Goal: Information Seeking & Learning: Learn about a topic

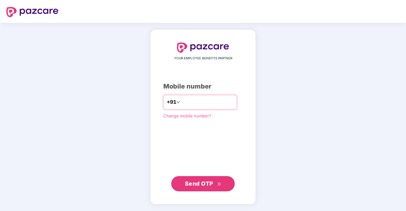
click at [189, 105] on input "number" at bounding box center [208, 102] width 52 height 10
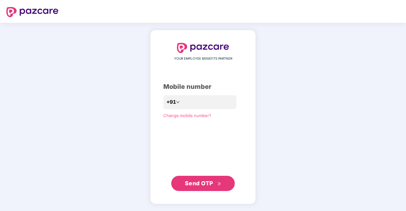
click at [191, 186] on span "Send OTP" at bounding box center [199, 183] width 28 height 7
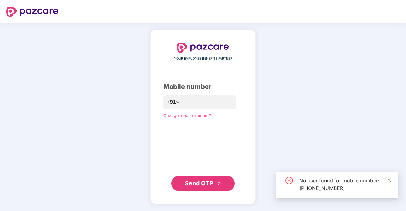
click at [385, 182] on div "No user found for mobile number: [PHONE_NUMBER]" at bounding box center [345, 184] width 92 height 15
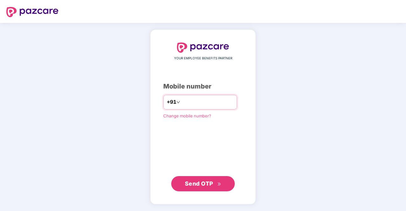
click at [222, 98] on input "**********" at bounding box center [208, 102] width 52 height 10
type input "*"
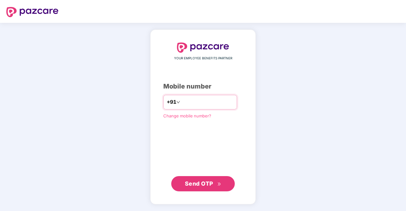
paste input "**********"
type input "**********"
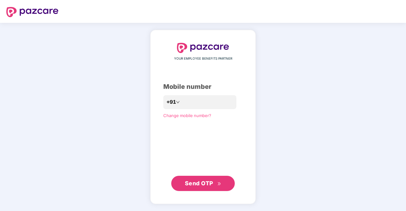
click at [206, 186] on span "Send OTP" at bounding box center [199, 183] width 28 height 7
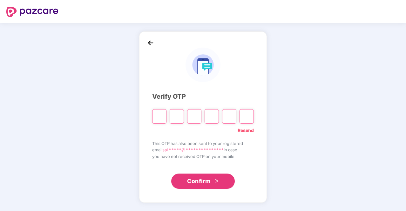
paste input "*"
type input "*"
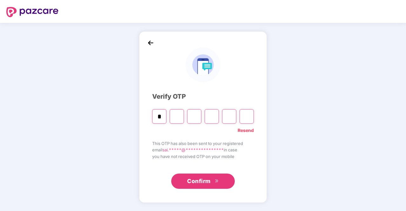
type input "*"
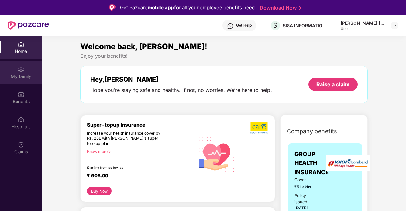
click at [26, 70] on div "My family" at bounding box center [21, 73] width 42 height 24
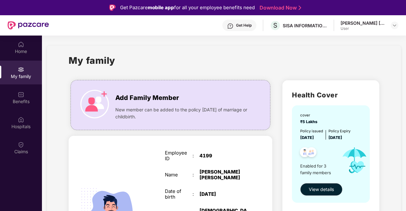
click at [354, 62] on div "My family" at bounding box center [224, 64] width 311 height 22
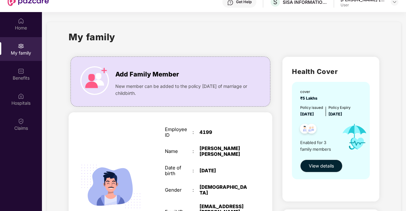
scroll to position [23, 0]
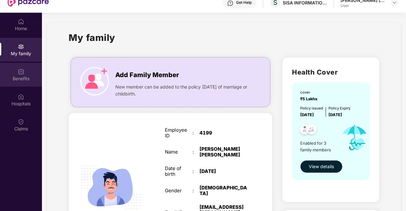
click at [20, 75] on div "Benefits" at bounding box center [21, 75] width 42 height 24
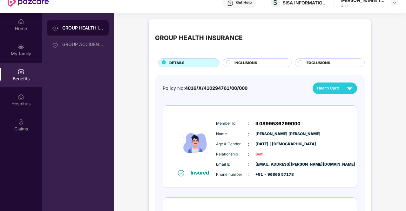
click at [377, 134] on div "GROUP HEALTH INSURANCE DETAILS INCLUSIONS EXCLUSIONS Policy No: 4016/X/41029476…" at bounding box center [260, 214] width 292 height 396
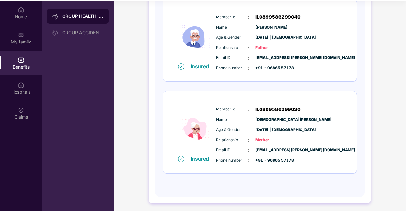
scroll to position [36, 0]
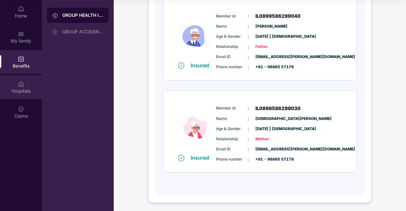
click at [16, 87] on div "Hospitals" at bounding box center [21, 87] width 42 height 24
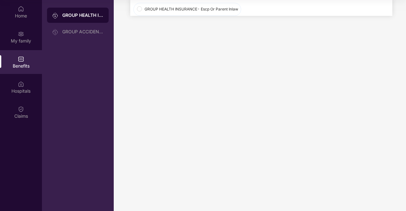
scroll to position [0, 0]
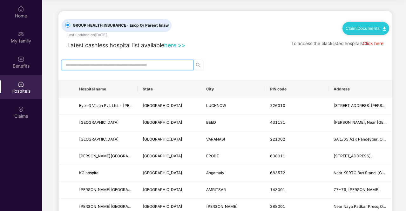
click at [130, 68] on input "text" at bounding box center [124, 65] width 119 height 7
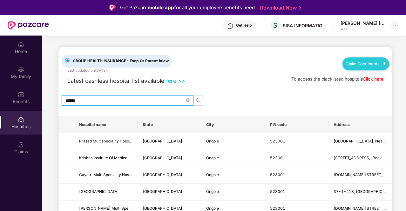
click at [117, 98] on input "******" at bounding box center [124, 100] width 119 height 7
type input "*"
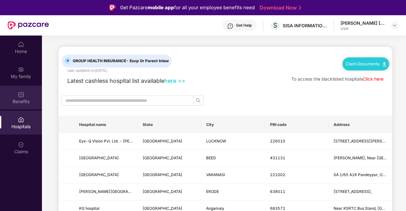
click at [23, 93] on img at bounding box center [21, 95] width 6 height 6
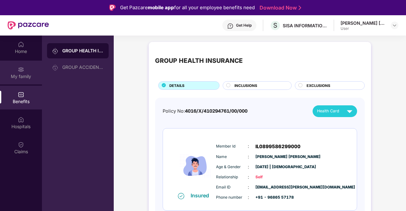
click at [14, 74] on div "My family" at bounding box center [21, 76] width 42 height 6
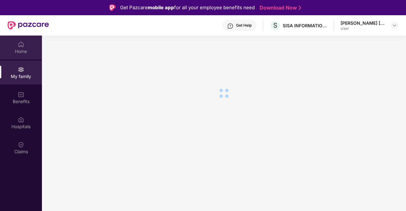
click at [29, 51] on div "Home" at bounding box center [21, 51] width 42 height 6
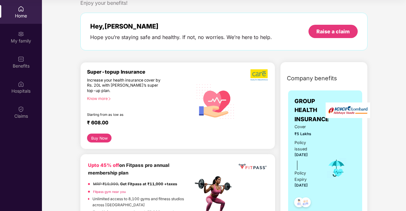
scroll to position [5, 0]
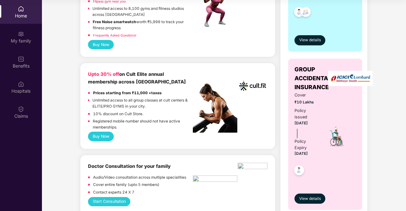
scroll to position [259, 0]
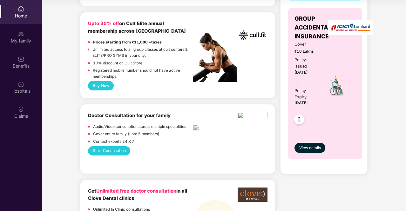
click at [101, 82] on button "Buy Now" at bounding box center [101, 85] width 26 height 9
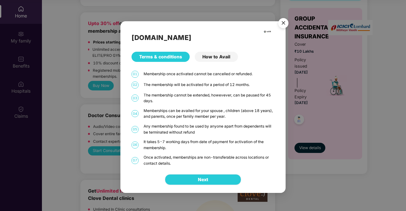
click at [207, 176] on button "Next" at bounding box center [203, 180] width 76 height 11
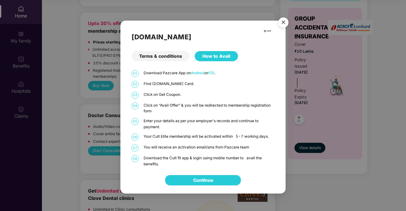
click at [207, 177] on link "Continue" at bounding box center [203, 180] width 20 height 7
click at [283, 24] on img "Close" at bounding box center [284, 24] width 18 height 18
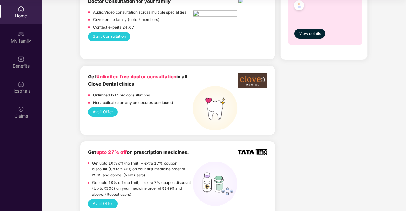
scroll to position [386, 0]
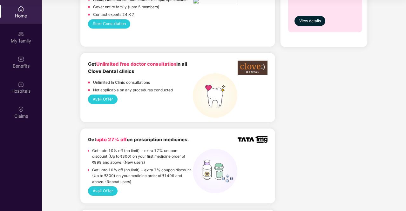
click at [106, 100] on button "Avail Offer" at bounding box center [103, 99] width 30 height 9
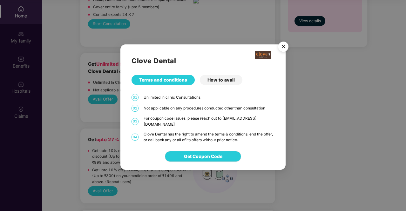
click at [283, 49] on img "Close" at bounding box center [284, 48] width 18 height 18
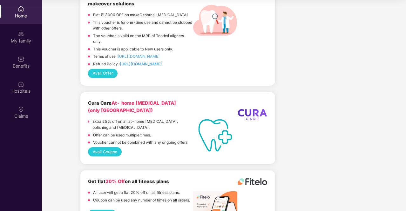
scroll to position [882, 0]
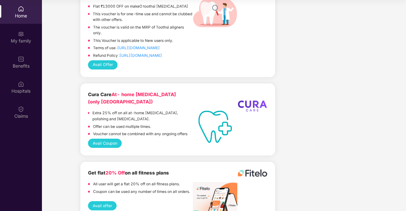
click at [114, 139] on button "Avail Coupon" at bounding box center [105, 143] width 34 height 9
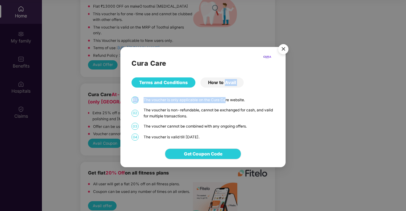
drag, startPoint x: 225, startPoint y: 88, endPoint x: 224, endPoint y: 80, distance: 8.4
click at [224, 80] on div "Cura Care Terms and Conditions How to Avail 01 The voucher is only applicable o…" at bounding box center [202, 94] width 165 height 94
click at [224, 80] on div "How to Avail" at bounding box center [222, 83] width 43 height 10
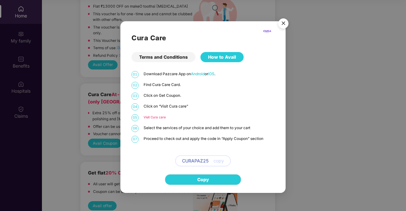
click at [281, 25] on img "Close" at bounding box center [284, 25] width 18 height 18
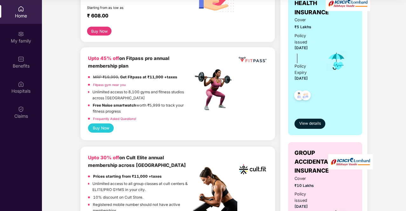
scroll to position [0, 0]
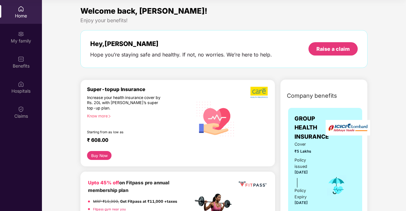
click at [24, 11] on div "Home" at bounding box center [21, 12] width 42 height 24
click at [19, 89] on div "Hospitals" at bounding box center [21, 91] width 42 height 6
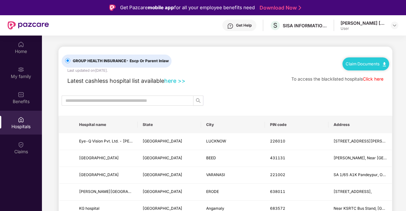
click at [373, 80] on link "Click here" at bounding box center [373, 79] width 21 height 5
click at [23, 44] on img at bounding box center [21, 44] width 6 height 6
